Goal: Obtain resource: Download file/media

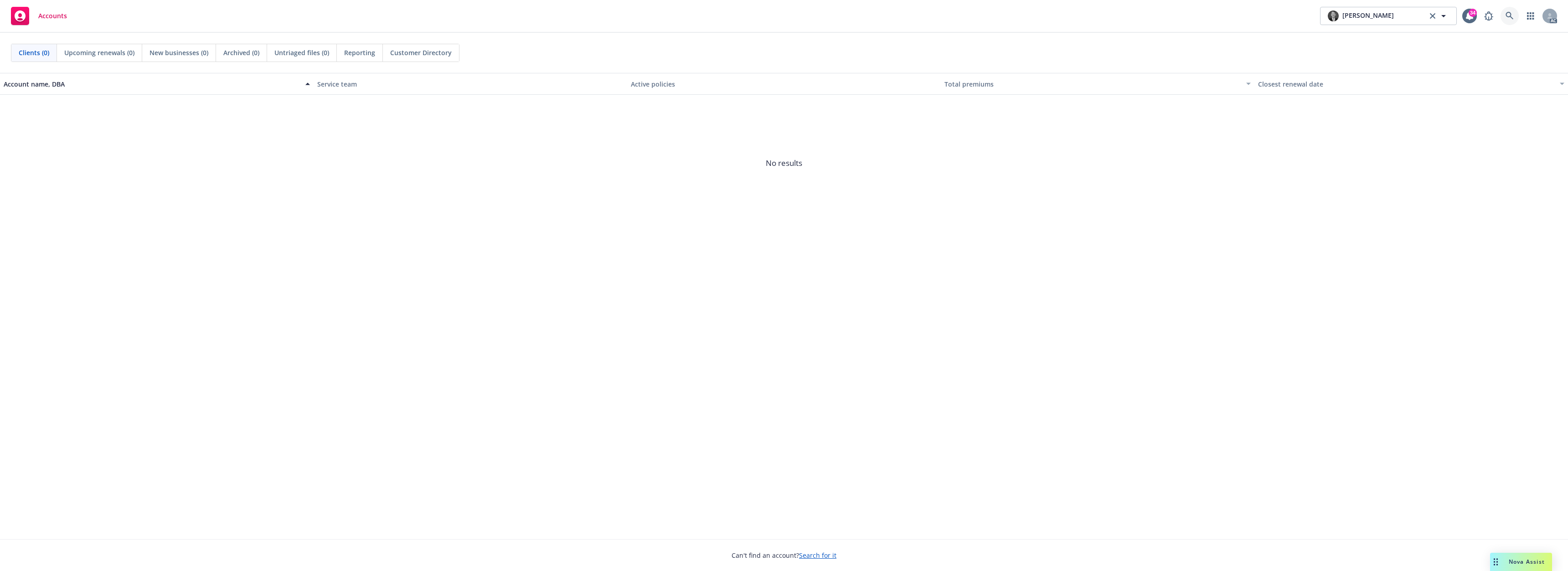
click at [1514, 14] on link at bounding box center [1510, 16] width 18 height 18
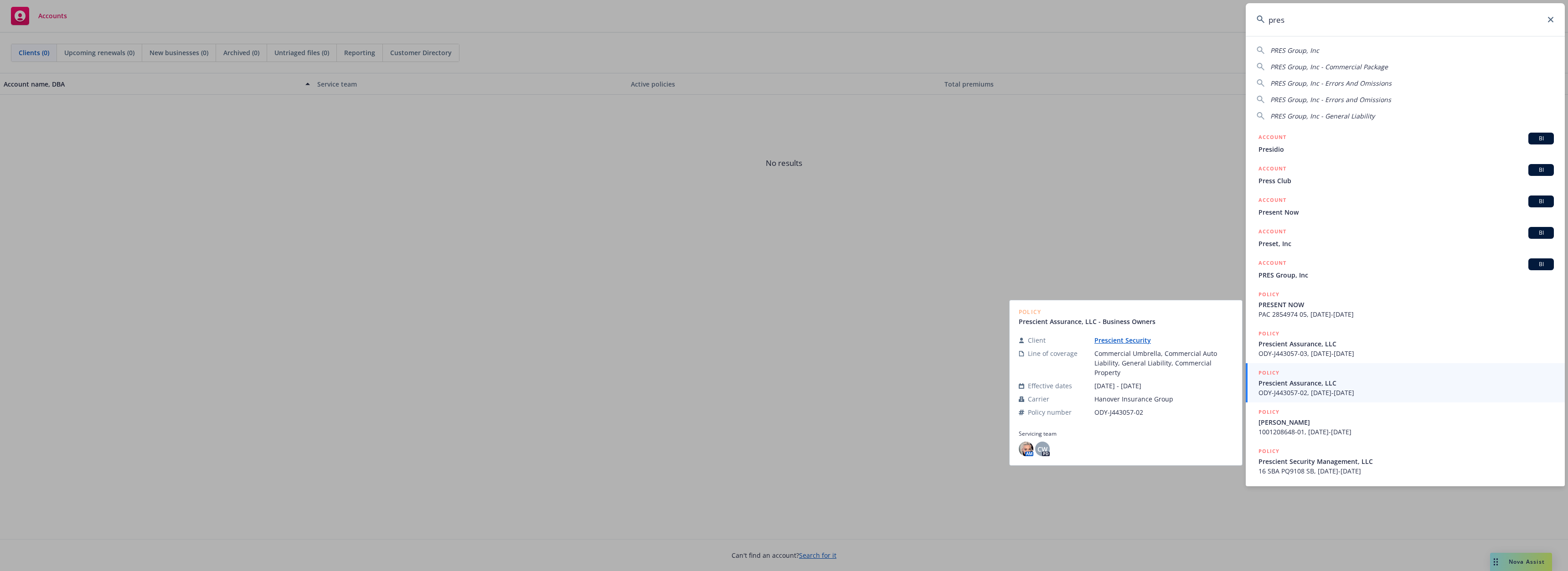
type input "pres"
click at [1320, 388] on span "Prescient Assurance, LLC" at bounding box center [1406, 384] width 295 height 10
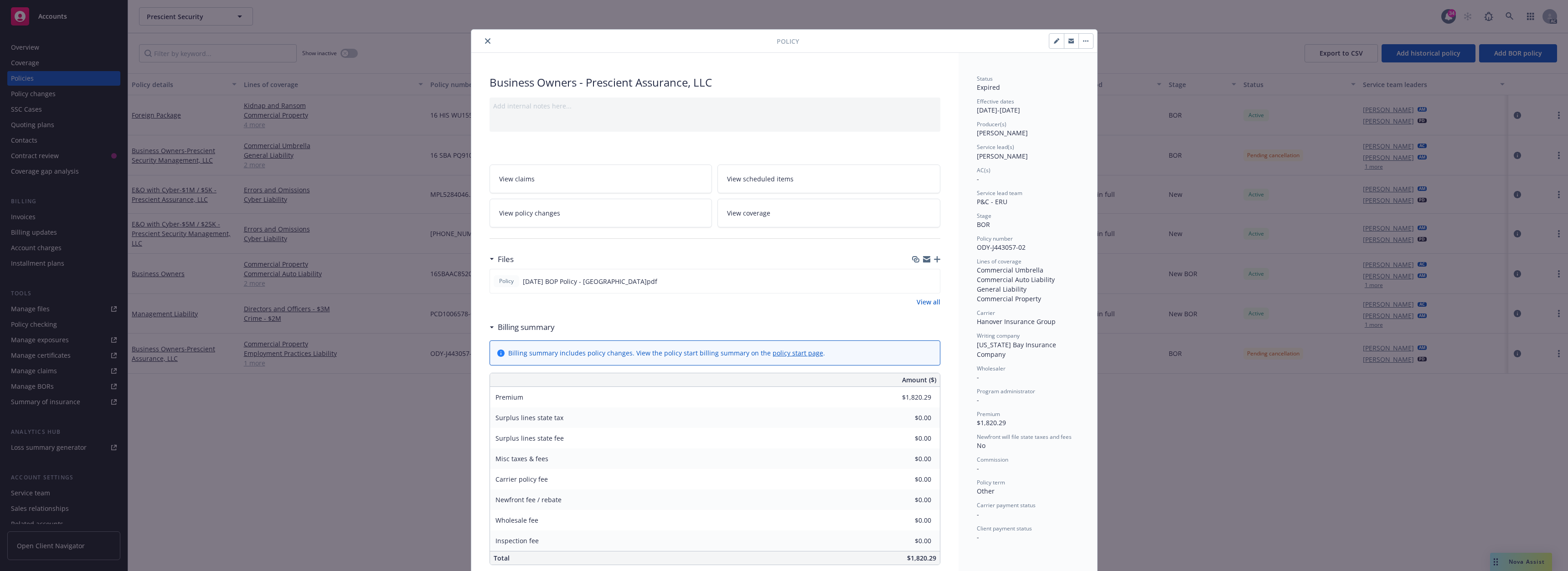
click at [485, 41] on icon "close" at bounding box center [488, 41] width 5 height 5
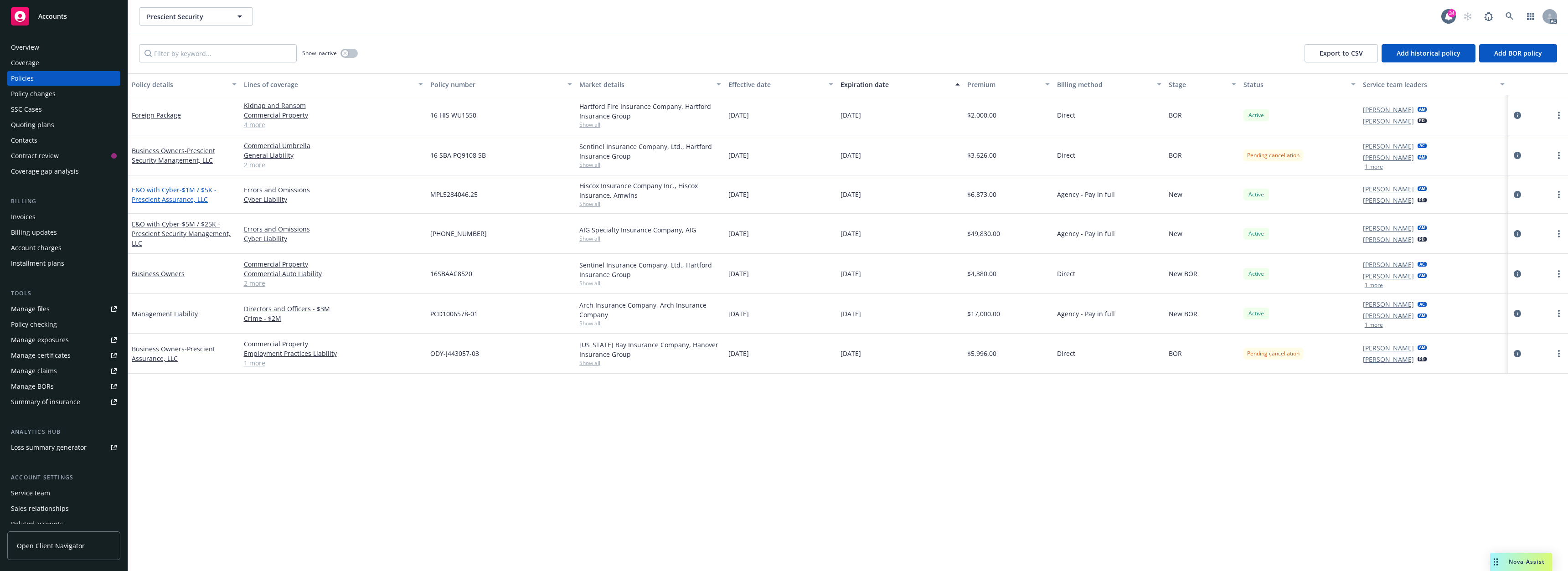
click at [178, 195] on span "- $1M / $5K - Prescient Assurance, LLC" at bounding box center [173, 195] width 85 height 18
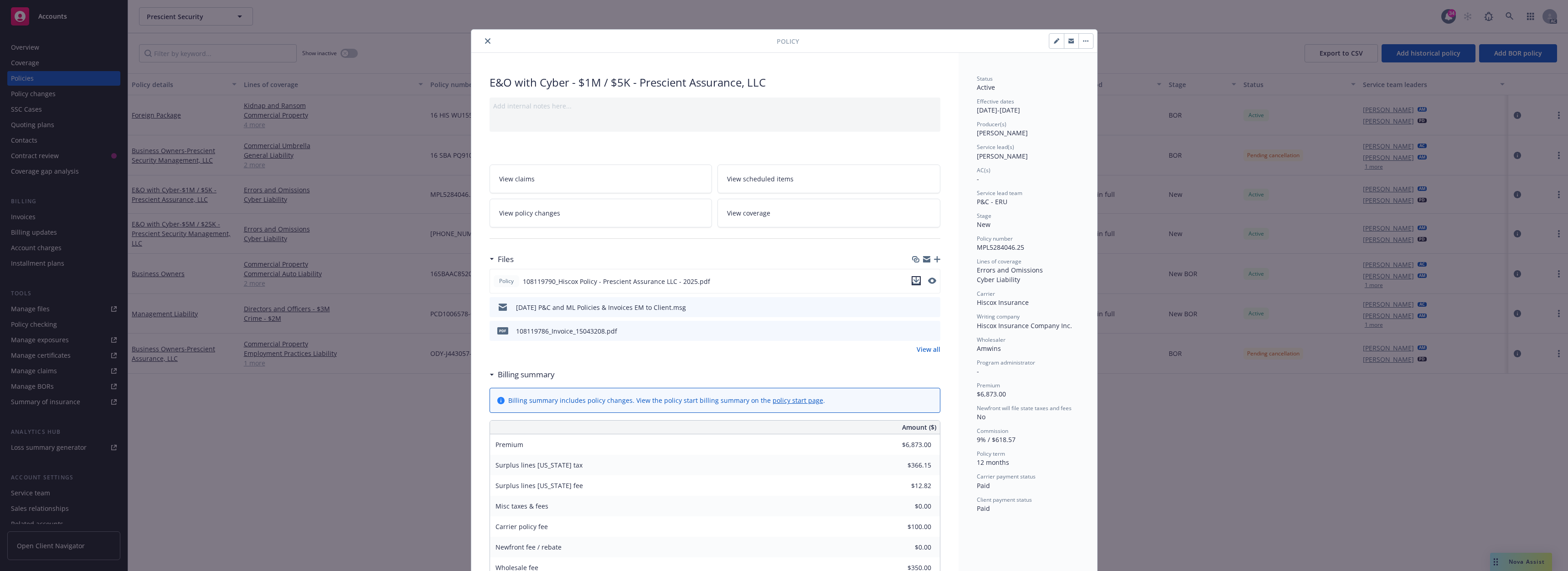
click at [912, 279] on icon "download file" at bounding box center [916, 281] width 7 height 7
